Goal: Task Accomplishment & Management: Use online tool/utility

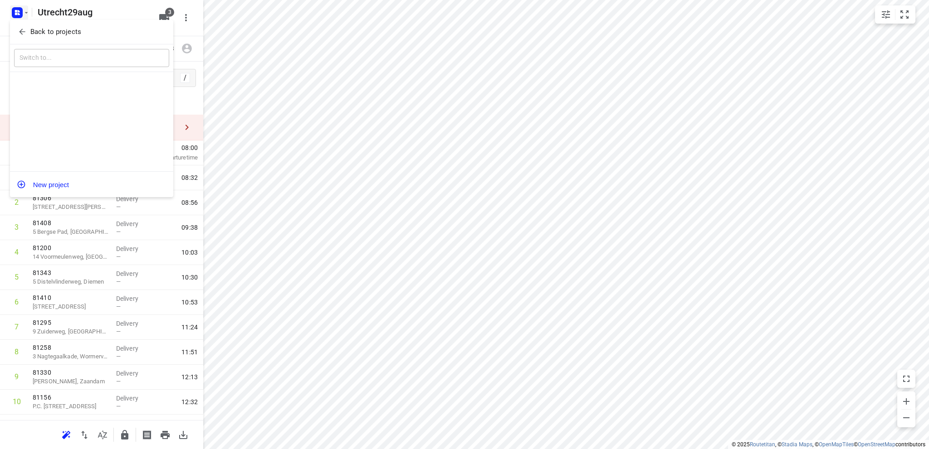
scroll to position [40, 0]
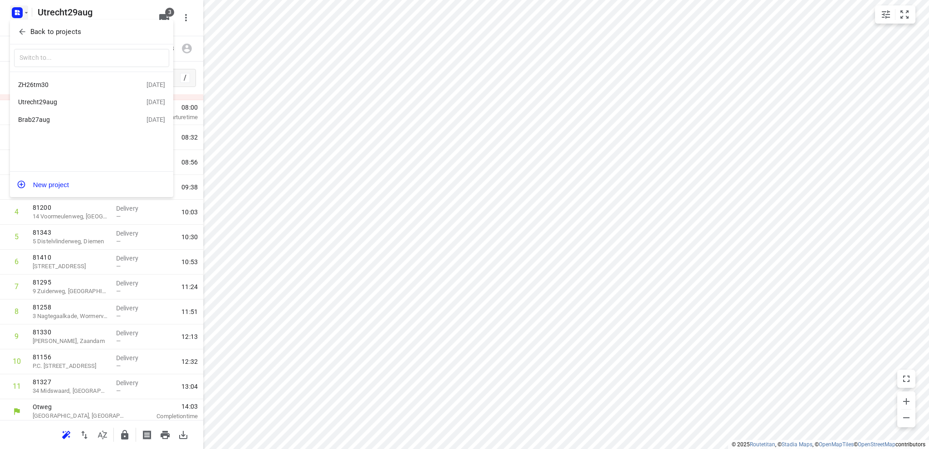
click at [49, 29] on p "Back to projects" at bounding box center [55, 32] width 51 height 10
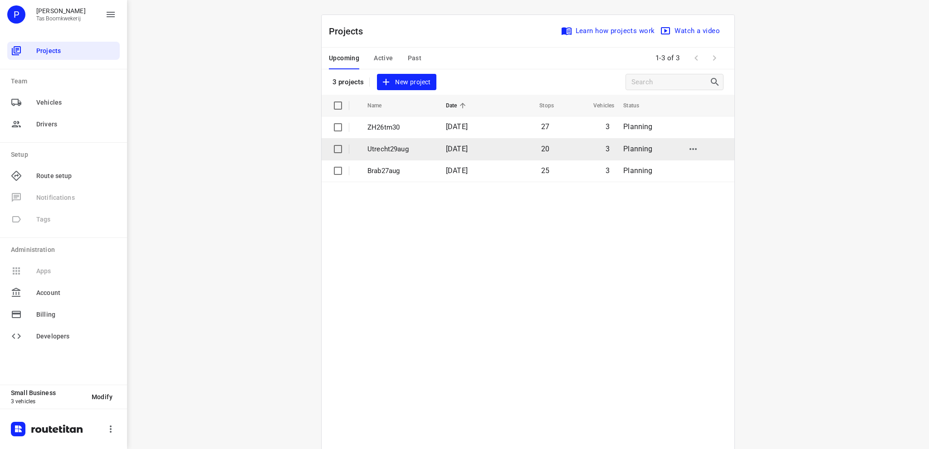
click at [392, 144] on p "Utrecht29aug" at bounding box center [399, 149] width 65 height 10
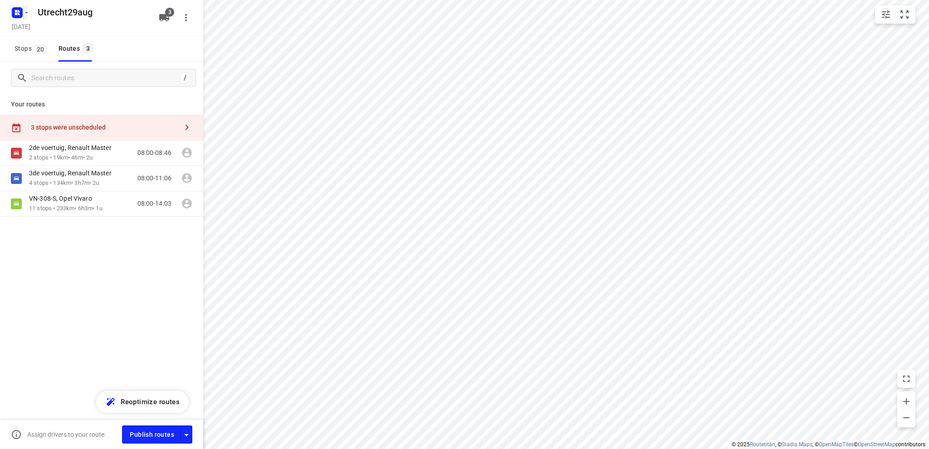
click at [17, 13] on icon "button" at bounding box center [16, 14] width 2 height 2
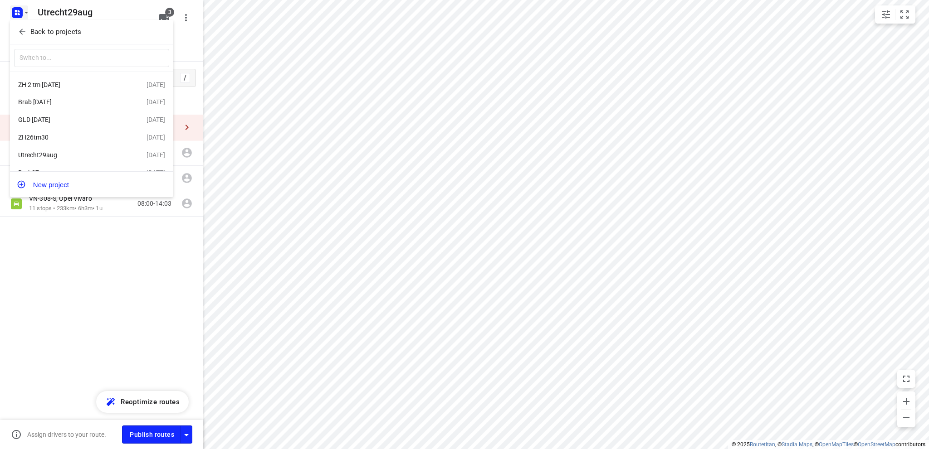
click at [64, 117] on div "GLD [DATE]" at bounding box center [70, 119] width 104 height 7
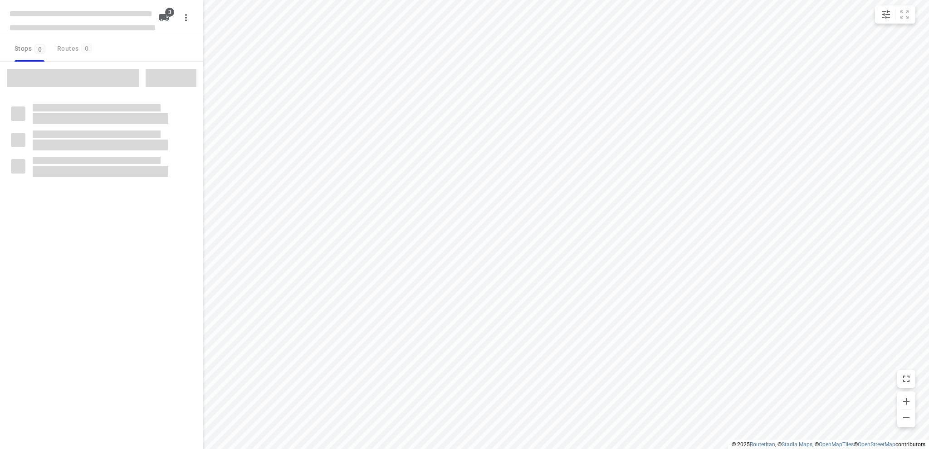
type input "distance"
